Goal: Task Accomplishment & Management: Use online tool/utility

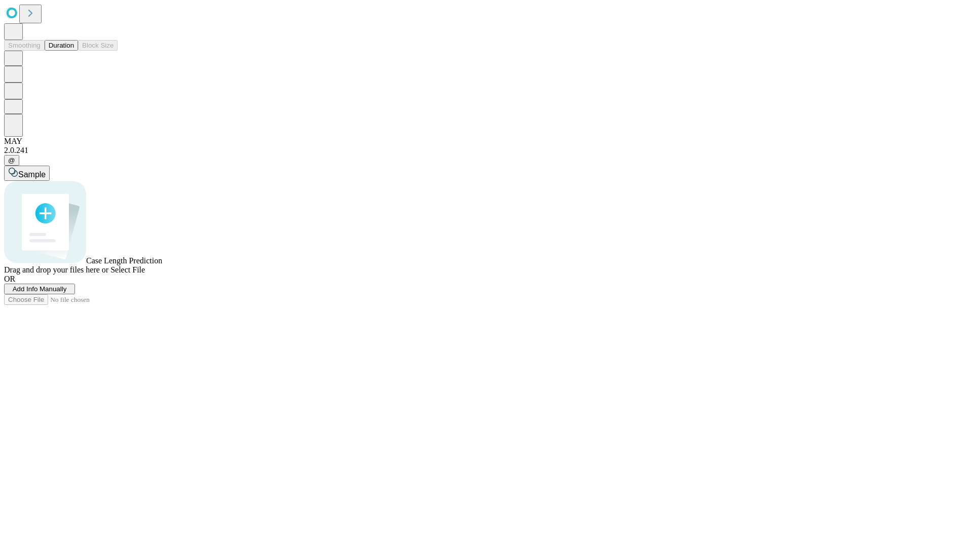
click at [74, 51] on button "Duration" at bounding box center [61, 45] width 33 height 11
click at [145, 274] on span "Select File" at bounding box center [127, 269] width 34 height 9
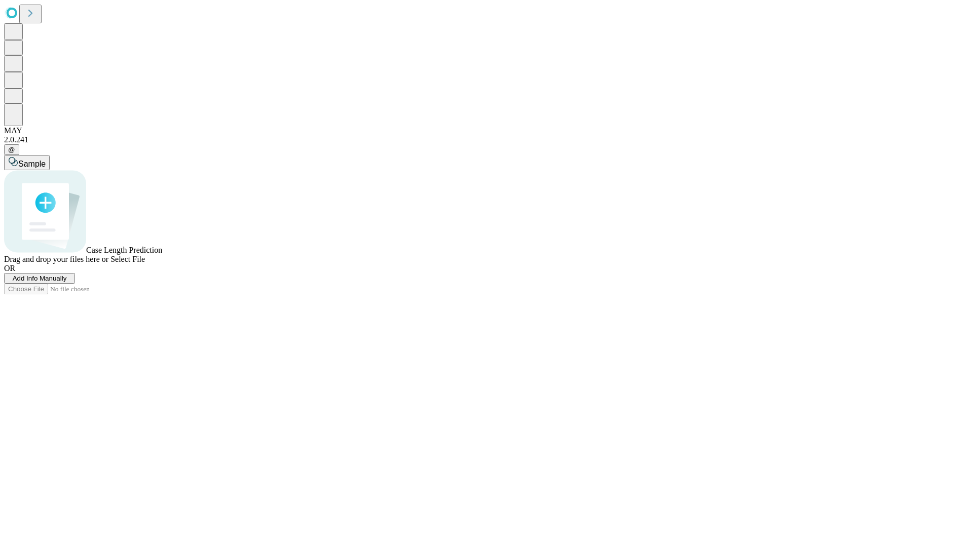
click at [145, 263] on span "Select File" at bounding box center [127, 259] width 34 height 9
